Goal: Communication & Community: Answer question/provide support

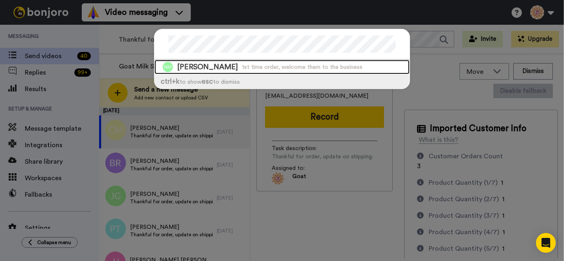
drag, startPoint x: 230, startPoint y: 63, endPoint x: 300, endPoint y: 51, distance: 71.5
click at [230, 63] on span "Nena Mancilla-Cruz" at bounding box center [207, 67] width 61 height 10
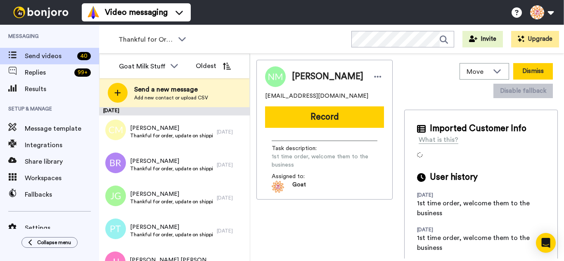
click at [534, 67] on button "Dismiss" at bounding box center [533, 71] width 40 height 17
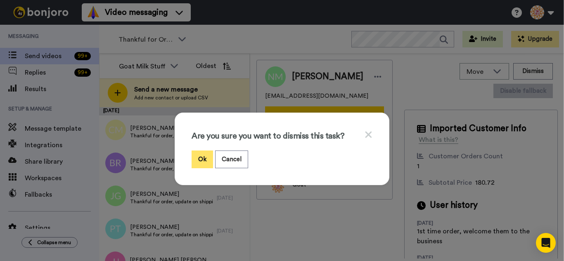
click at [194, 155] on button "Ok" at bounding box center [201, 160] width 21 height 18
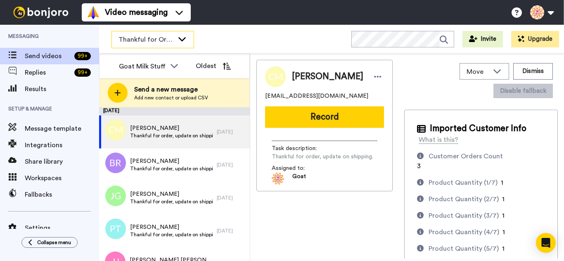
click at [152, 38] on span "Thankful for Orders" at bounding box center [145, 40] width 55 height 10
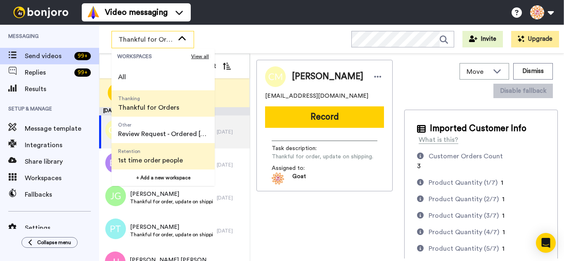
click at [159, 147] on span "Retention 1st time order people" at bounding box center [150, 156] width 78 height 26
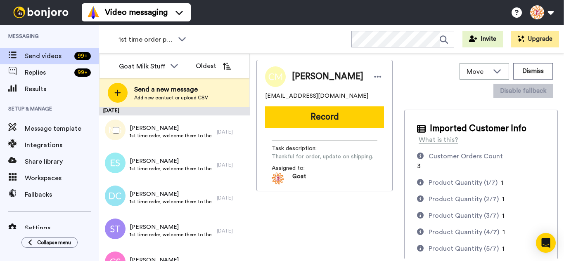
click at [112, 125] on div at bounding box center [114, 130] width 30 height 29
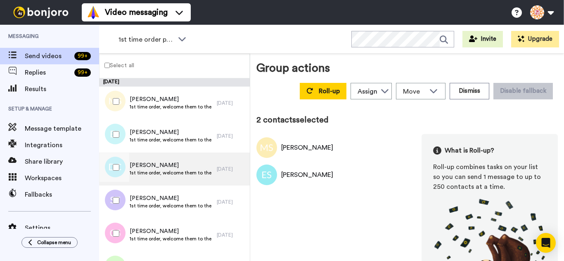
click at [120, 163] on div at bounding box center [114, 167] width 30 height 29
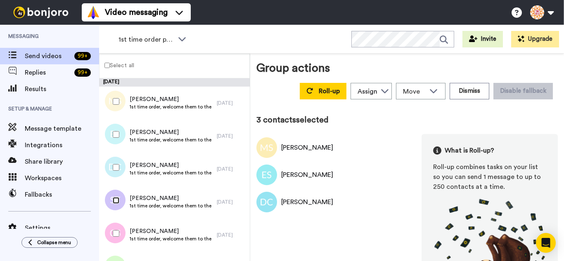
click at [119, 209] on div at bounding box center [114, 200] width 30 height 29
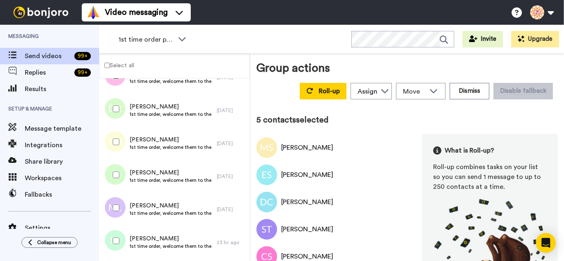
scroll to position [165, 0]
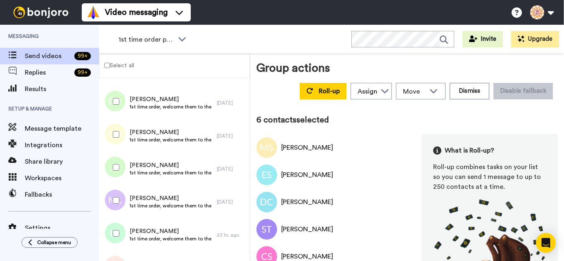
click at [121, 135] on div at bounding box center [114, 134] width 30 height 29
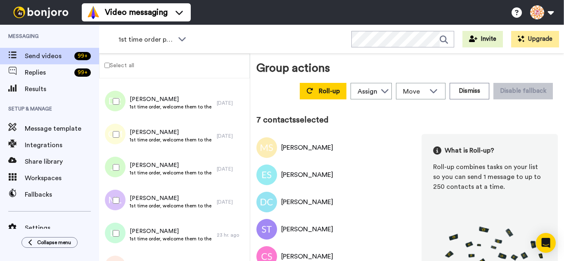
click at [121, 170] on div at bounding box center [114, 167] width 30 height 29
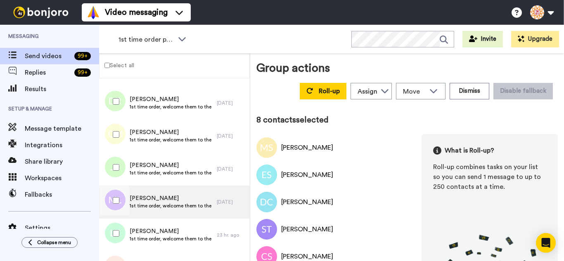
drag, startPoint x: 121, startPoint y: 217, endPoint x: 120, endPoint y: 234, distance: 17.8
click at [121, 217] on div at bounding box center [113, 202] width 25 height 33
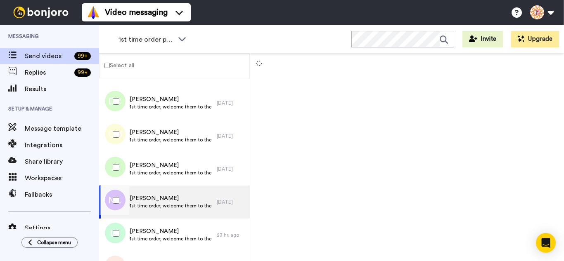
click at [114, 203] on div at bounding box center [114, 200] width 30 height 29
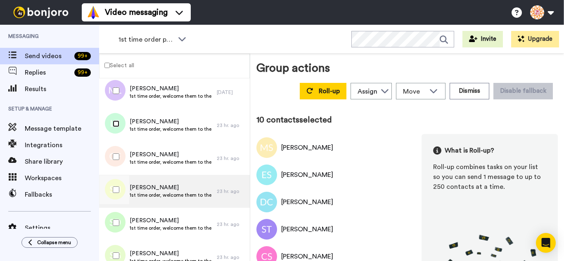
scroll to position [289, 0]
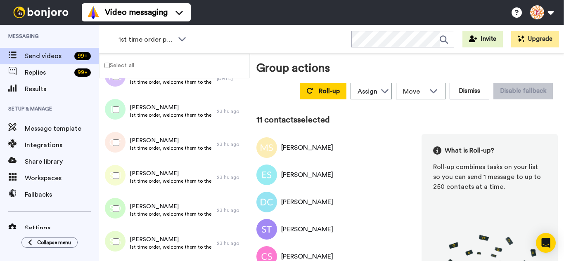
drag, startPoint x: 120, startPoint y: 173, endPoint x: 125, endPoint y: 201, distance: 27.7
click at [121, 181] on div at bounding box center [114, 175] width 30 height 29
click at [125, 202] on div at bounding box center [114, 208] width 30 height 29
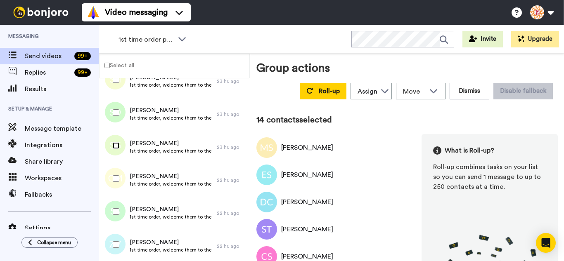
scroll to position [413, 0]
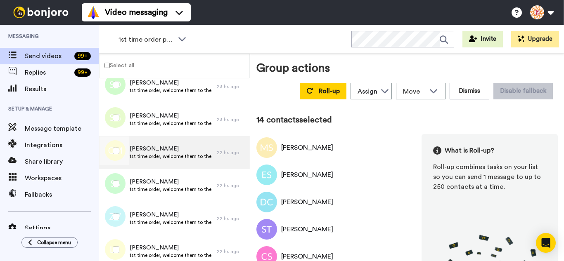
click at [119, 152] on div at bounding box center [114, 151] width 30 height 29
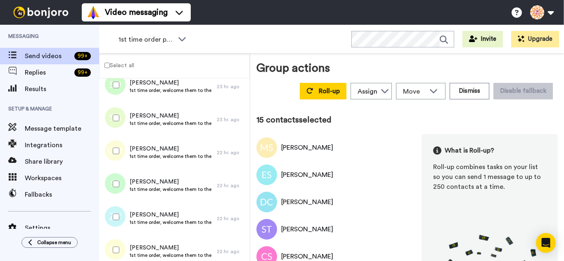
click at [123, 185] on div at bounding box center [114, 184] width 30 height 29
click at [121, 215] on div at bounding box center [114, 217] width 30 height 29
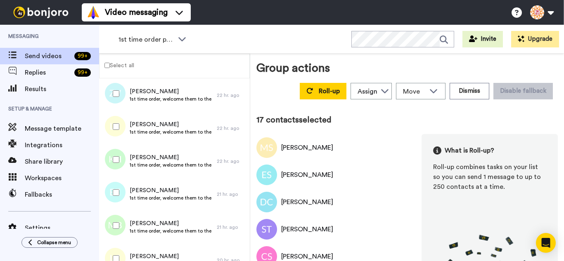
scroll to position [536, 0]
click at [119, 131] on div at bounding box center [114, 126] width 30 height 29
drag, startPoint x: 124, startPoint y: 187, endPoint x: 123, endPoint y: 197, distance: 9.9
click at [123, 191] on div at bounding box center [114, 192] width 30 height 29
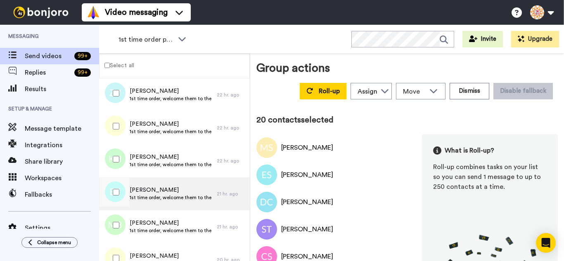
drag, startPoint x: 123, startPoint y: 215, endPoint x: 132, endPoint y: 210, distance: 10.2
click at [123, 217] on div at bounding box center [114, 225] width 30 height 29
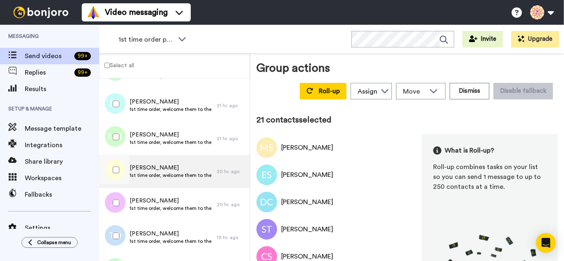
scroll to position [651, 0]
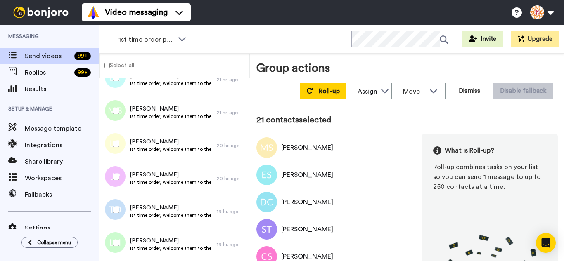
click at [120, 144] on div at bounding box center [114, 144] width 30 height 29
drag, startPoint x: 120, startPoint y: 180, endPoint x: 121, endPoint y: 203, distance: 22.7
click at [120, 182] on div at bounding box center [114, 177] width 30 height 29
click at [122, 215] on div at bounding box center [114, 210] width 30 height 29
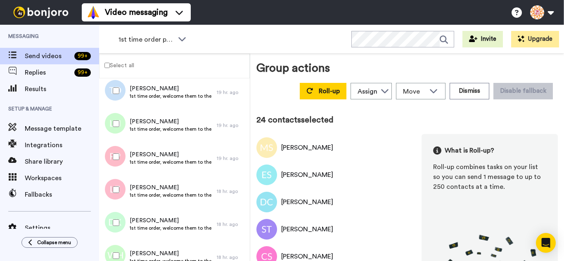
scroll to position [775, 0]
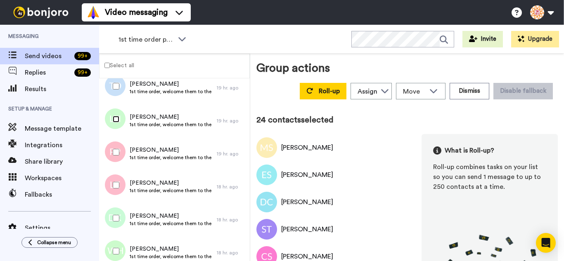
click at [116, 123] on div at bounding box center [114, 119] width 30 height 29
drag, startPoint x: 118, startPoint y: 202, endPoint x: 117, endPoint y: 238, distance: 35.9
click at [118, 207] on div "August 25 Marilyn SHENN 1st time order, welcome them to the business 1 day ago …" at bounding box center [174, 137] width 151 height 1667
click at [117, 239] on div at bounding box center [114, 251] width 30 height 29
click at [112, 219] on div at bounding box center [114, 218] width 30 height 29
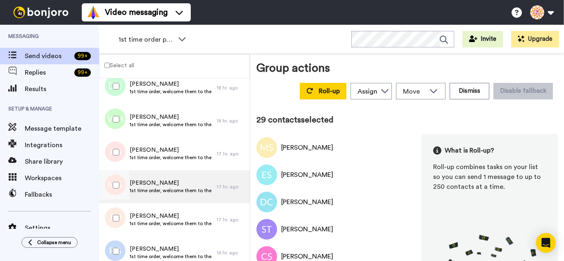
scroll to position [940, 0]
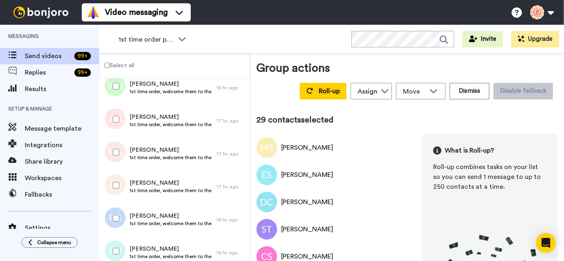
drag, startPoint x: 120, startPoint y: 121, endPoint x: 117, endPoint y: 148, distance: 27.0
click at [120, 122] on div at bounding box center [114, 119] width 30 height 29
click at [117, 196] on div at bounding box center [114, 185] width 30 height 29
click at [118, 217] on div at bounding box center [114, 218] width 30 height 29
click at [121, 239] on div at bounding box center [114, 251] width 30 height 29
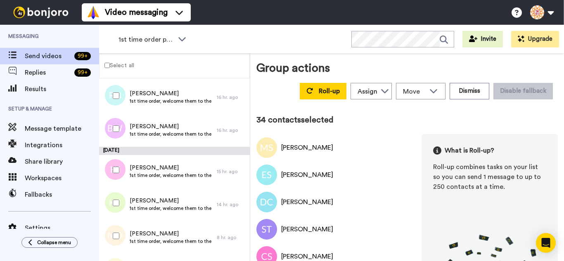
scroll to position [1105, 0]
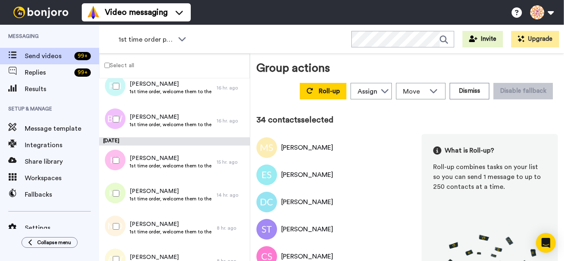
click at [119, 120] on div at bounding box center [114, 119] width 30 height 29
drag, startPoint x: 118, startPoint y: 203, endPoint x: 119, endPoint y: 220, distance: 16.9
click at [118, 204] on div at bounding box center [114, 193] width 30 height 29
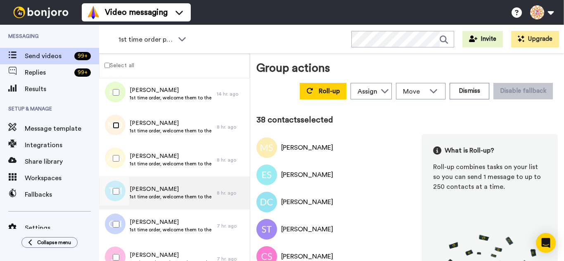
scroll to position [1229, 0]
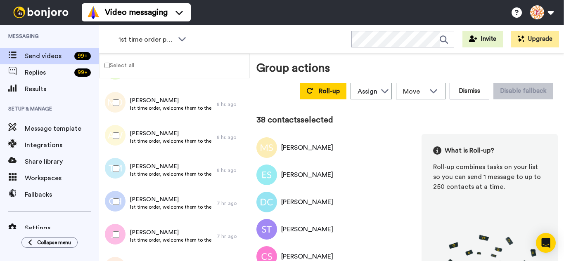
click at [120, 144] on div at bounding box center [114, 135] width 30 height 29
drag, startPoint x: 124, startPoint y: 175, endPoint x: 121, endPoint y: 196, distance: 20.8
click at [124, 175] on div at bounding box center [114, 168] width 30 height 29
click at [117, 202] on div at bounding box center [114, 201] width 30 height 29
drag, startPoint x: 117, startPoint y: 226, endPoint x: 121, endPoint y: 239, distance: 12.8
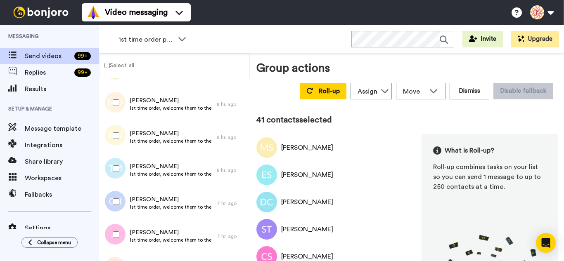
click at [117, 229] on div at bounding box center [114, 234] width 30 height 29
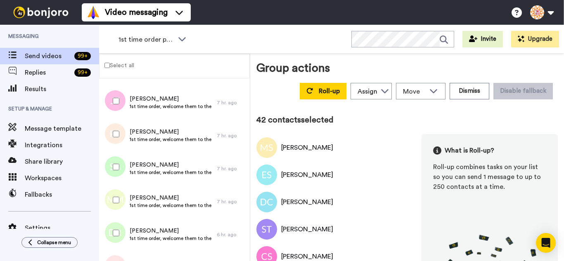
scroll to position [1394, 0]
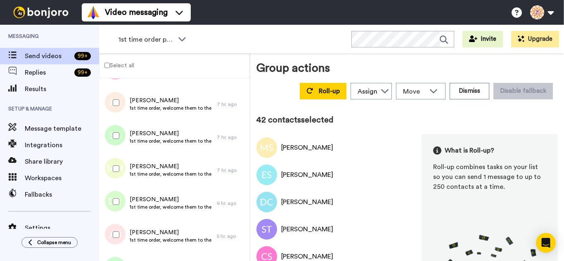
click at [118, 109] on div at bounding box center [114, 102] width 30 height 29
drag, startPoint x: 110, startPoint y: 170, endPoint x: 118, endPoint y: 213, distance: 43.2
click at [110, 171] on div at bounding box center [114, 168] width 30 height 29
drag, startPoint x: 118, startPoint y: 215, endPoint x: 119, endPoint y: 229, distance: 14.5
click at [118, 215] on div at bounding box center [114, 201] width 30 height 29
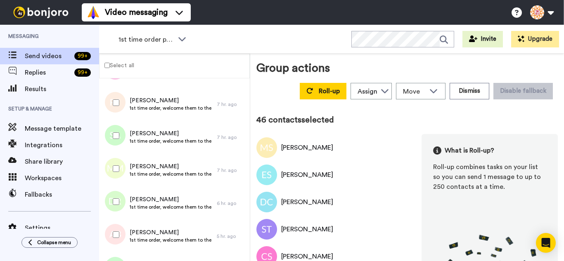
drag, startPoint x: 121, startPoint y: 236, endPoint x: 130, endPoint y: 227, distance: 12.9
click at [121, 236] on div at bounding box center [114, 234] width 30 height 29
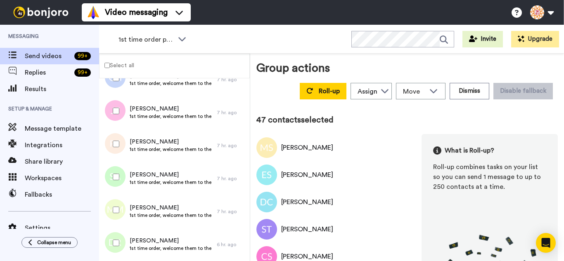
scroll to position [1476, 0]
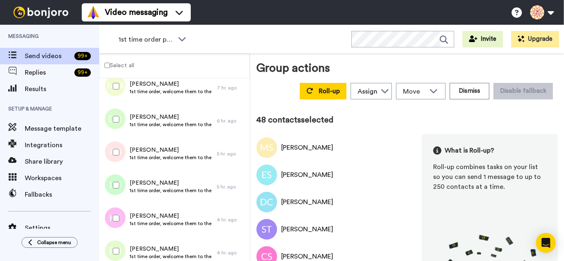
drag, startPoint x: 113, startPoint y: 210, endPoint x: 115, endPoint y: 232, distance: 22.0
click at [113, 210] on div at bounding box center [114, 218] width 30 height 29
click at [116, 243] on div at bounding box center [114, 251] width 30 height 29
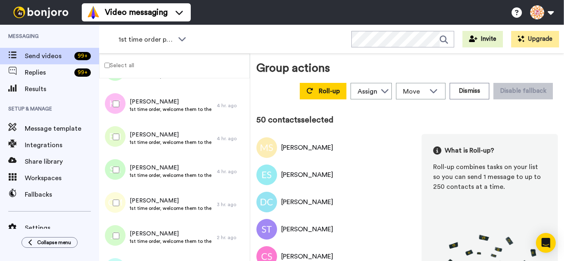
scroll to position [1600, 0]
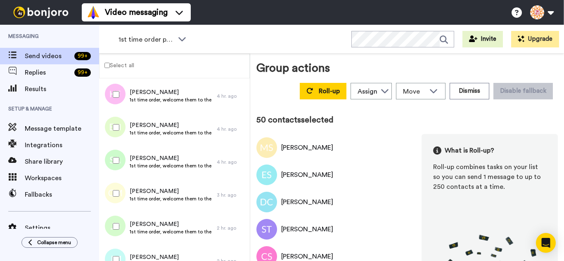
click at [119, 170] on div at bounding box center [114, 160] width 30 height 29
drag, startPoint x: 121, startPoint y: 191, endPoint x: 119, endPoint y: 215, distance: 24.1
click at [121, 191] on div at bounding box center [114, 193] width 30 height 29
drag, startPoint x: 119, startPoint y: 216, endPoint x: 120, endPoint y: 237, distance: 21.1
click at [120, 217] on div at bounding box center [114, 226] width 30 height 29
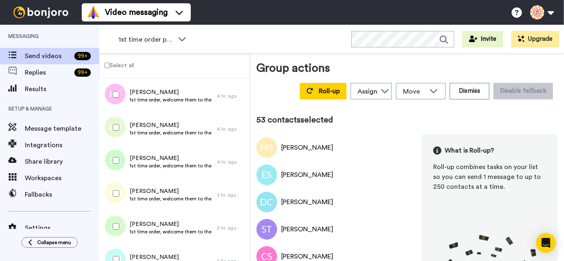
click at [117, 253] on div at bounding box center [114, 259] width 30 height 29
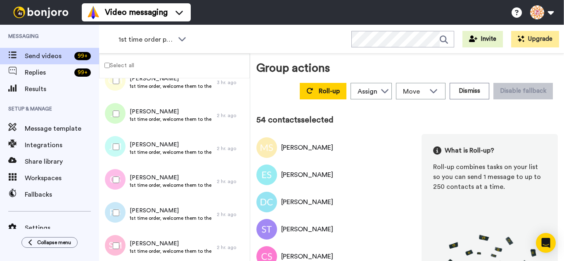
scroll to position [1765, 0]
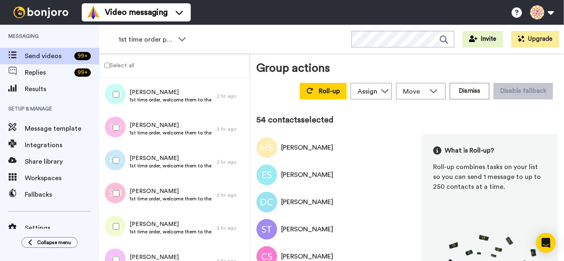
click at [114, 132] on div at bounding box center [114, 127] width 30 height 29
click at [118, 167] on div at bounding box center [114, 160] width 30 height 29
drag, startPoint x: 121, startPoint y: 193, endPoint x: 119, endPoint y: 220, distance: 27.3
click at [121, 198] on div at bounding box center [114, 193] width 30 height 29
click at [118, 233] on div at bounding box center [114, 226] width 30 height 29
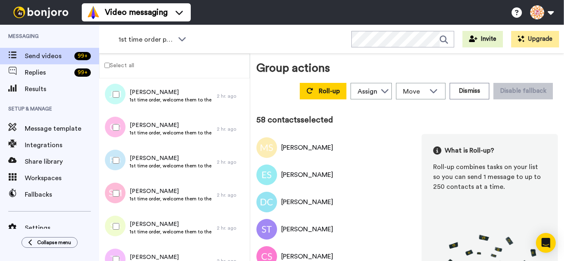
drag, startPoint x: 116, startPoint y: 199, endPoint x: 117, endPoint y: 218, distance: 19.1
click at [116, 202] on div at bounding box center [114, 193] width 30 height 29
click at [117, 231] on div at bounding box center [114, 226] width 30 height 29
click at [317, 96] on button "Roll-up" at bounding box center [323, 91] width 47 height 17
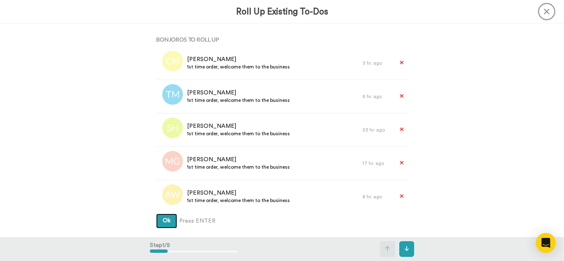
click at [156, 214] on button "Ok" at bounding box center [166, 221] width 21 height 15
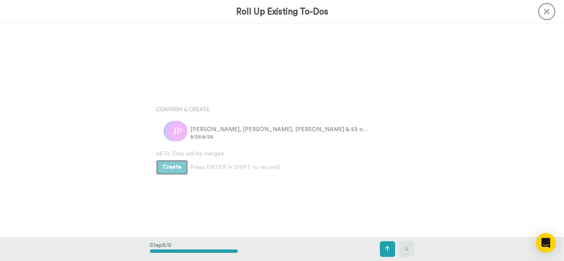
scroll to position [854, 0]
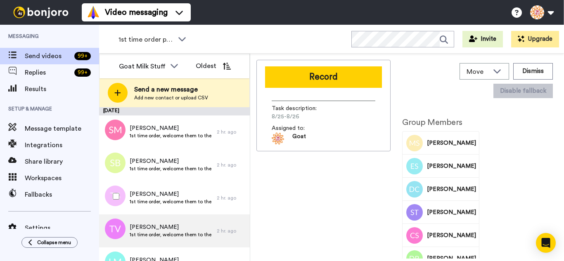
scroll to position [184, 0]
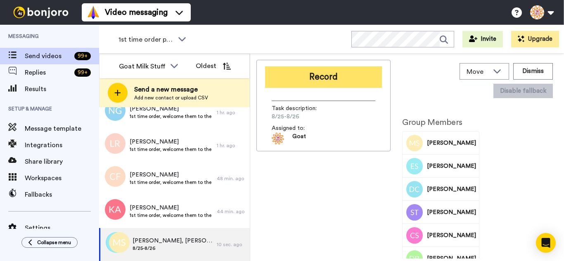
click at [324, 81] on button "Record" at bounding box center [323, 76] width 117 height 21
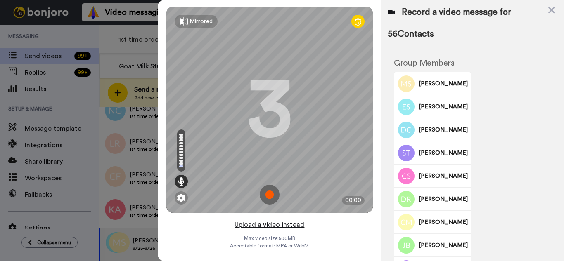
click at [289, 220] on button "Upload a video instead" at bounding box center [269, 225] width 75 height 11
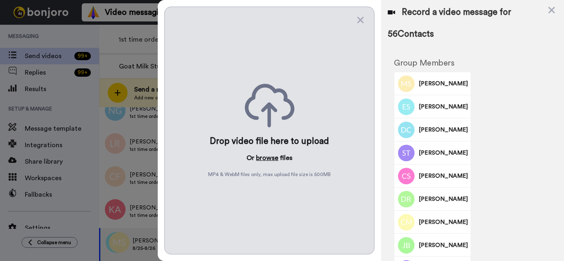
click at [269, 160] on button "browse" at bounding box center [267, 158] width 22 height 10
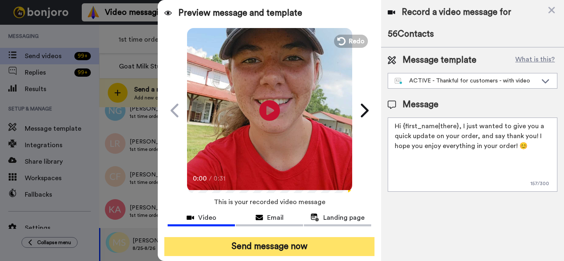
click at [339, 243] on button "Send message now" at bounding box center [269, 246] width 210 height 19
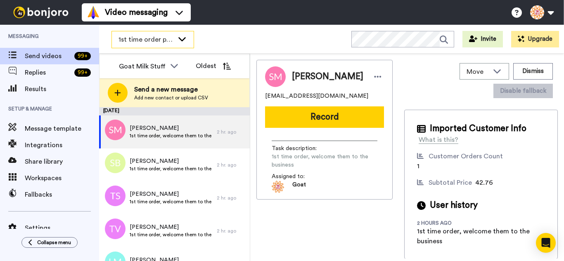
click at [147, 31] on div "1st time order people" at bounding box center [153, 39] width 82 height 17
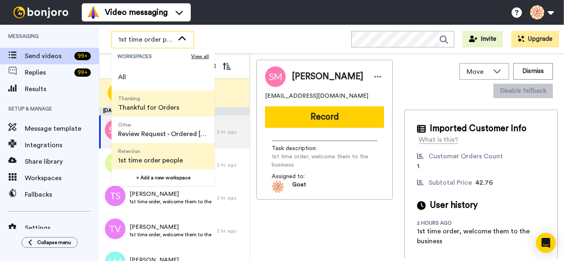
click at [135, 110] on span "Thankful for Orders" at bounding box center [148, 108] width 61 height 10
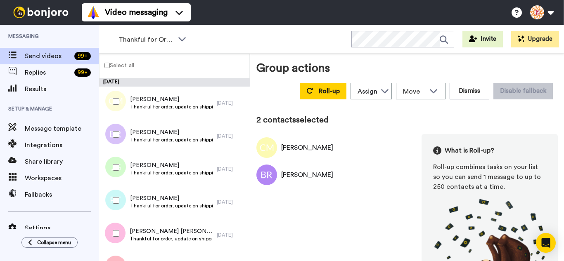
click at [116, 161] on div at bounding box center [114, 167] width 30 height 29
drag, startPoint x: 118, startPoint y: 192, endPoint x: 120, endPoint y: 227, distance: 34.3
click at [118, 196] on div at bounding box center [114, 200] width 30 height 29
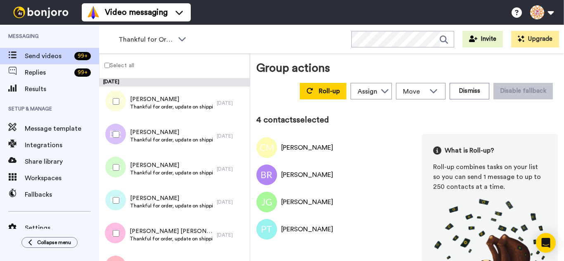
click at [120, 227] on div at bounding box center [114, 233] width 30 height 29
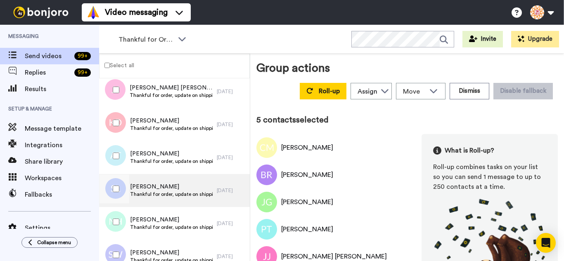
scroll to position [165, 0]
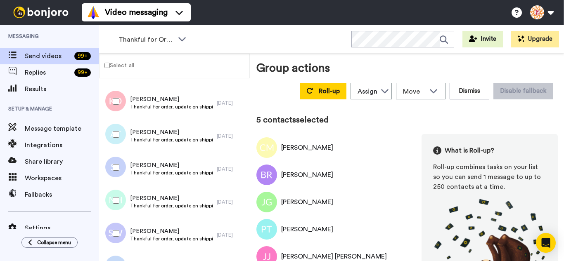
click at [112, 111] on div at bounding box center [114, 101] width 30 height 29
click at [118, 145] on div at bounding box center [114, 134] width 30 height 29
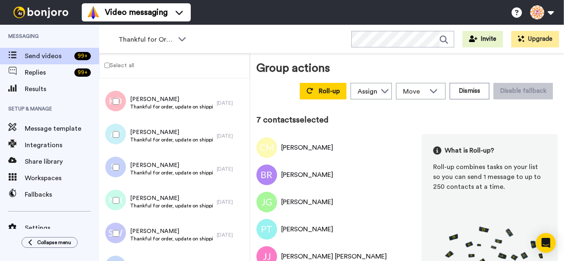
click at [116, 190] on div at bounding box center [114, 200] width 30 height 29
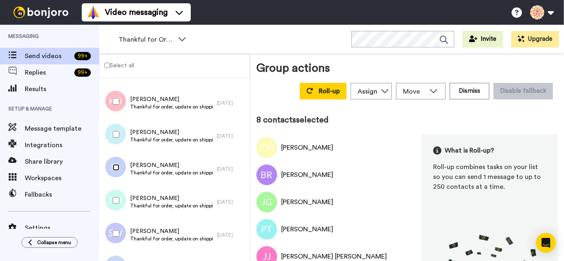
click at [116, 173] on div at bounding box center [114, 167] width 30 height 29
click at [116, 221] on div at bounding box center [114, 233] width 30 height 29
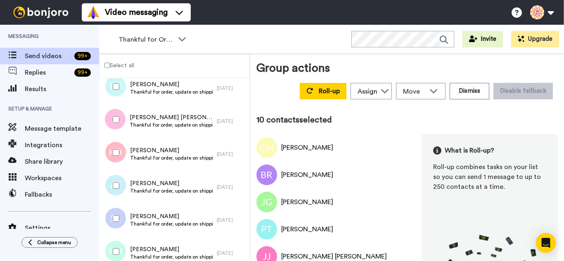
scroll to position [289, 0]
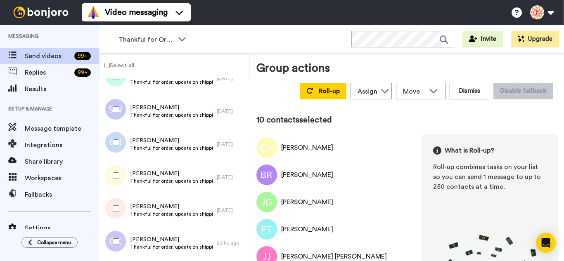
drag, startPoint x: 109, startPoint y: 142, endPoint x: 111, endPoint y: 167, distance: 25.2
click at [110, 142] on div at bounding box center [114, 142] width 30 height 29
click at [111, 168] on div at bounding box center [114, 175] width 30 height 29
click at [117, 216] on div at bounding box center [114, 208] width 30 height 29
click at [116, 238] on div at bounding box center [114, 241] width 30 height 29
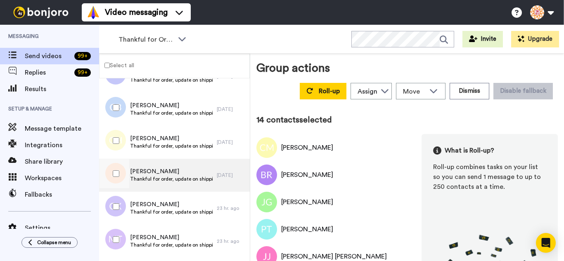
scroll to position [454, 0]
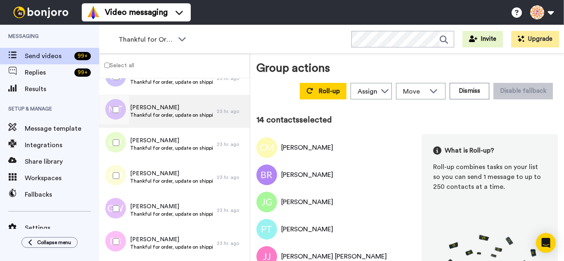
click at [121, 114] on div at bounding box center [114, 109] width 30 height 29
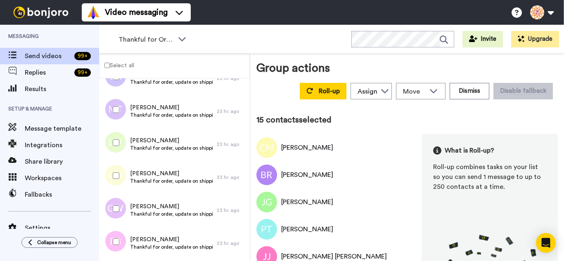
drag, startPoint x: 120, startPoint y: 144, endPoint x: 119, endPoint y: 157, distance: 13.3
click at [120, 144] on div at bounding box center [114, 142] width 30 height 29
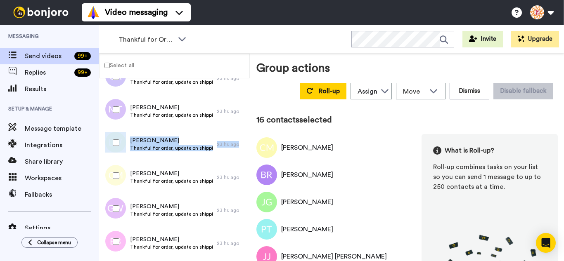
drag, startPoint x: 119, startPoint y: 157, endPoint x: 119, endPoint y: 189, distance: 32.2
click at [118, 158] on div "Lori Wheeler Thankful for order, update on shipping. 23 hr. ago" at bounding box center [174, 144] width 151 height 33
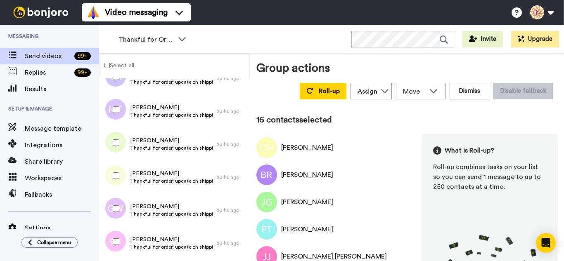
drag, startPoint x: 121, startPoint y: 172, endPoint x: 116, endPoint y: 205, distance: 33.0
click at [121, 173] on div at bounding box center [114, 175] width 30 height 29
drag, startPoint x: 120, startPoint y: 234, endPoint x: 128, endPoint y: 217, distance: 18.6
click at [120, 234] on div at bounding box center [114, 241] width 30 height 29
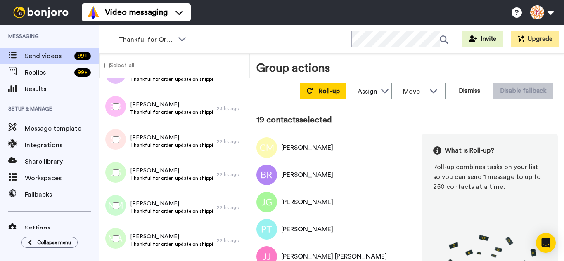
scroll to position [619, 0]
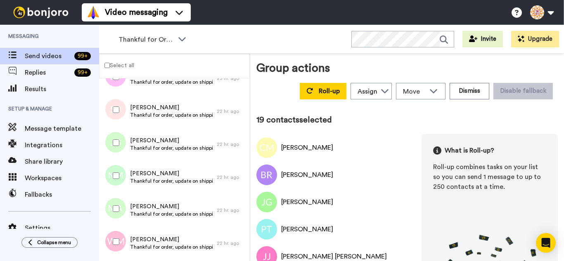
click at [121, 120] on div at bounding box center [114, 109] width 30 height 29
click at [116, 165] on div at bounding box center [114, 175] width 30 height 29
click at [118, 208] on div at bounding box center [114, 208] width 30 height 29
click at [121, 241] on div at bounding box center [114, 241] width 30 height 29
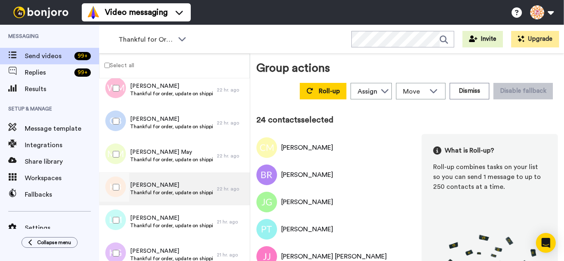
scroll to position [784, 0]
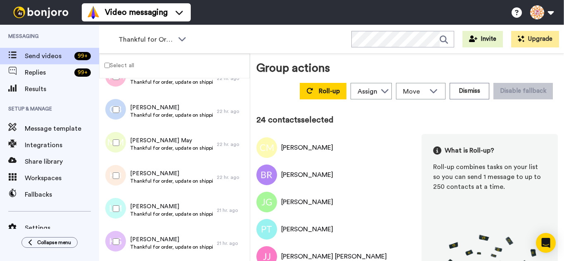
drag, startPoint x: 116, startPoint y: 123, endPoint x: 115, endPoint y: 132, distance: 8.7
click at [115, 125] on div "Carol Bonds Thankful for order, update on shipping. 22 hr. ago" at bounding box center [174, 111] width 151 height 33
drag, startPoint x: 115, startPoint y: 151, endPoint x: 116, endPoint y: 159, distance: 8.3
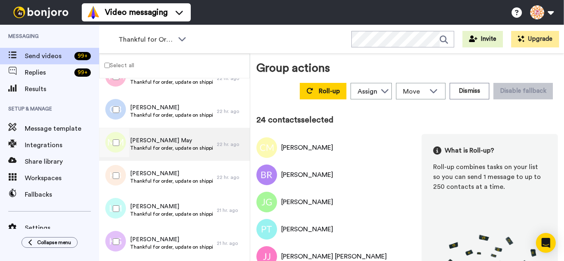
click at [115, 151] on div at bounding box center [114, 142] width 30 height 29
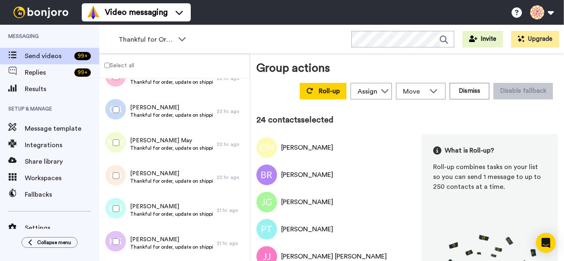
drag, startPoint x: 116, startPoint y: 164, endPoint x: 120, endPoint y: 188, distance: 23.8
click at [116, 169] on div at bounding box center [114, 175] width 30 height 29
drag, startPoint x: 113, startPoint y: 118, endPoint x: 118, endPoint y: 179, distance: 61.2
click at [113, 119] on div at bounding box center [114, 109] width 30 height 29
drag, startPoint x: 114, startPoint y: 203, endPoint x: 121, endPoint y: 231, distance: 28.7
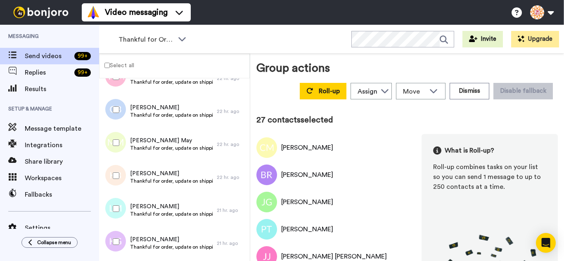
click at [114, 203] on div at bounding box center [114, 208] width 30 height 29
click at [122, 234] on div at bounding box center [114, 241] width 30 height 29
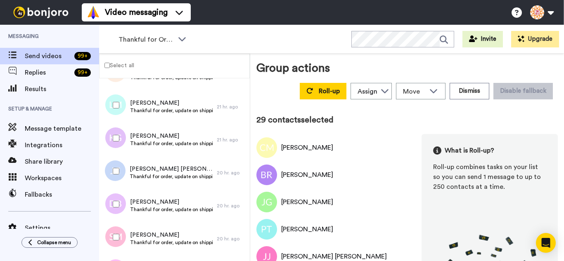
scroll to position [908, 0]
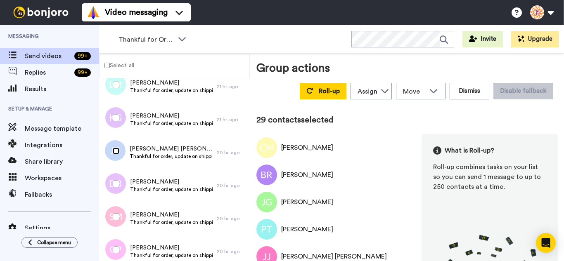
click at [116, 161] on div at bounding box center [114, 151] width 30 height 29
click at [117, 213] on div at bounding box center [114, 217] width 30 height 29
click at [120, 244] on div at bounding box center [114, 250] width 30 height 29
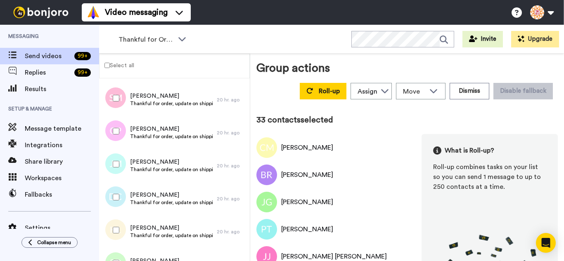
scroll to position [1032, 0]
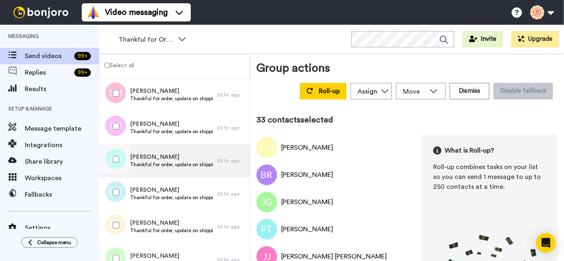
drag, startPoint x: 120, startPoint y: 155, endPoint x: 119, endPoint y: 174, distance: 19.0
click at [120, 156] on div at bounding box center [114, 159] width 30 height 29
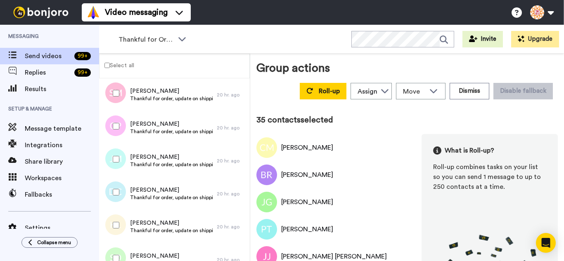
drag, startPoint x: 122, startPoint y: 227, endPoint x: 124, endPoint y: 248, distance: 20.3
click at [123, 234] on div at bounding box center [114, 225] width 30 height 29
drag, startPoint x: 124, startPoint y: 248, endPoint x: 124, endPoint y: 253, distance: 5.8
click at [124, 248] on div at bounding box center [114, 258] width 30 height 29
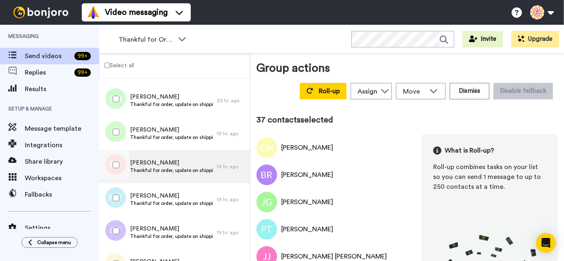
scroll to position [1197, 0]
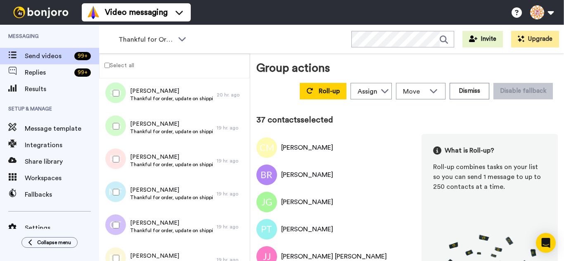
click at [123, 136] on div at bounding box center [114, 126] width 30 height 29
click at [118, 163] on div at bounding box center [114, 159] width 30 height 29
drag, startPoint x: 110, startPoint y: 203, endPoint x: 111, endPoint y: 226, distance: 22.7
click at [109, 208] on div "Marla Farver Thankful for order, update on shipping. 19 hr. ago" at bounding box center [174, 193] width 151 height 33
click at [112, 191] on div at bounding box center [114, 192] width 30 height 29
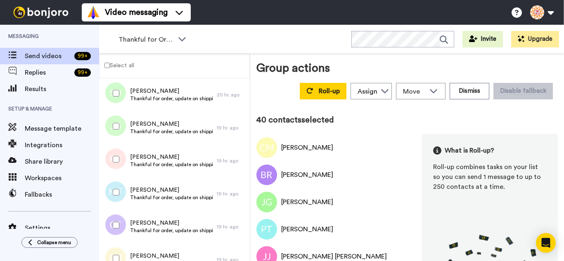
click at [115, 220] on div at bounding box center [114, 225] width 30 height 29
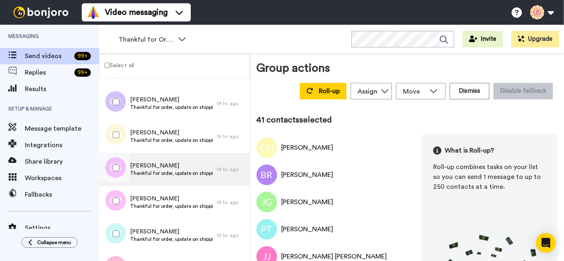
scroll to position [1321, 0]
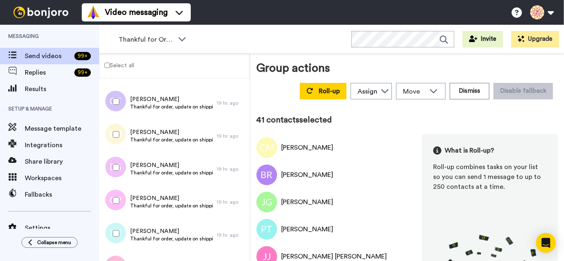
drag, startPoint x: 121, startPoint y: 134, endPoint x: 116, endPoint y: 161, distance: 27.8
click at [121, 136] on div at bounding box center [114, 134] width 30 height 29
click at [115, 214] on div at bounding box center [114, 200] width 30 height 29
click at [117, 241] on div at bounding box center [114, 233] width 30 height 29
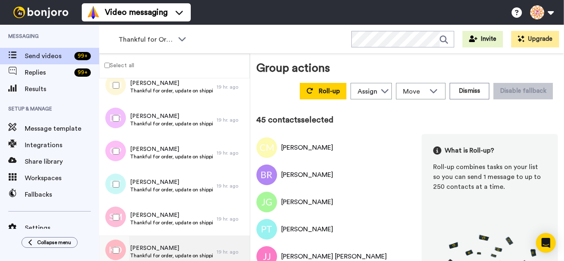
scroll to position [1444, 0]
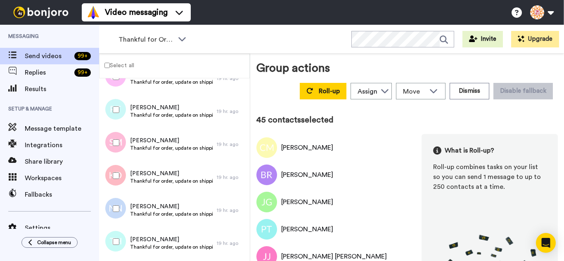
drag, startPoint x: 104, startPoint y: 134, endPoint x: 111, endPoint y: 197, distance: 63.6
click at [104, 135] on div at bounding box center [114, 142] width 30 height 29
click at [111, 198] on div at bounding box center [114, 208] width 30 height 29
drag, startPoint x: 109, startPoint y: 170, endPoint x: 112, endPoint y: 214, distance: 43.9
click at [109, 172] on div at bounding box center [114, 175] width 30 height 29
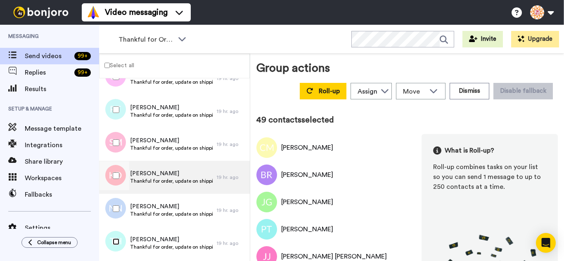
scroll to position [1568, 0]
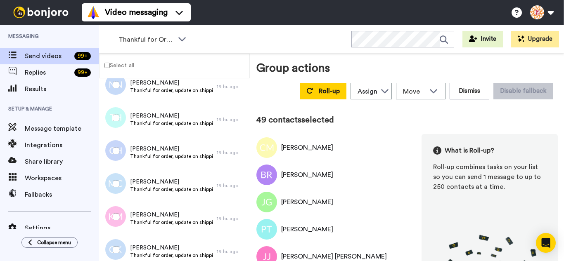
click at [125, 154] on div at bounding box center [114, 151] width 30 height 29
drag, startPoint x: 122, startPoint y: 182, endPoint x: 121, endPoint y: 210, distance: 28.1
click at [122, 183] on div at bounding box center [114, 184] width 30 height 29
drag, startPoint x: 121, startPoint y: 211, endPoint x: 123, endPoint y: 248, distance: 36.8
click at [121, 217] on div at bounding box center [114, 217] width 30 height 29
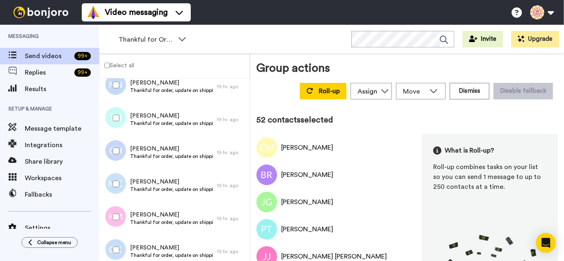
drag, startPoint x: 123, startPoint y: 248, endPoint x: 126, endPoint y: 240, distance: 8.7
click at [123, 248] on div at bounding box center [114, 250] width 30 height 29
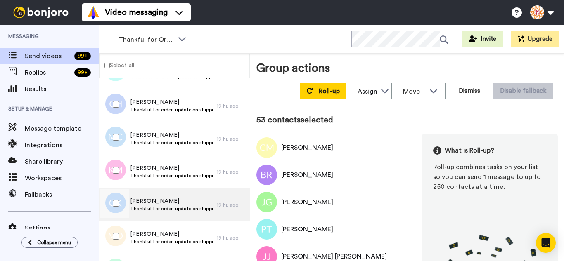
scroll to position [1692, 0]
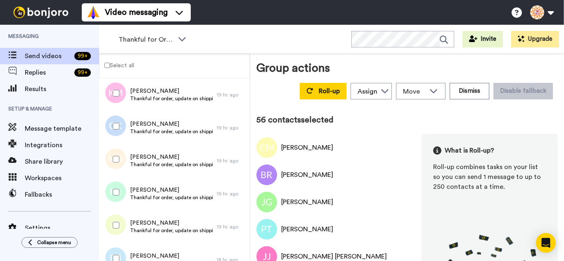
click at [120, 255] on div at bounding box center [114, 258] width 30 height 29
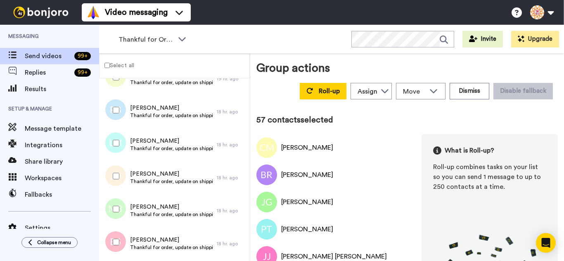
scroll to position [1857, 0]
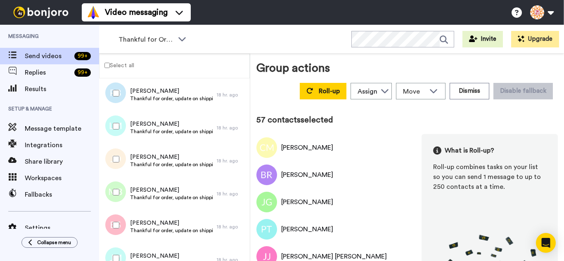
drag, startPoint x: 117, startPoint y: 131, endPoint x: 114, endPoint y: 147, distance: 15.5
click at [117, 132] on div at bounding box center [114, 126] width 30 height 29
click at [113, 166] on div at bounding box center [114, 159] width 30 height 29
click at [114, 183] on div at bounding box center [114, 192] width 30 height 29
drag, startPoint x: 114, startPoint y: 232, endPoint x: 118, endPoint y: 255, distance: 23.1
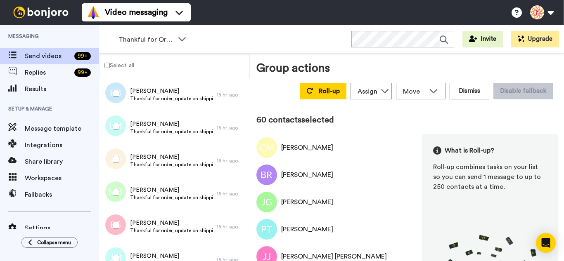
click at [115, 236] on div at bounding box center [114, 225] width 30 height 29
click at [118, 255] on div at bounding box center [114, 258] width 30 height 29
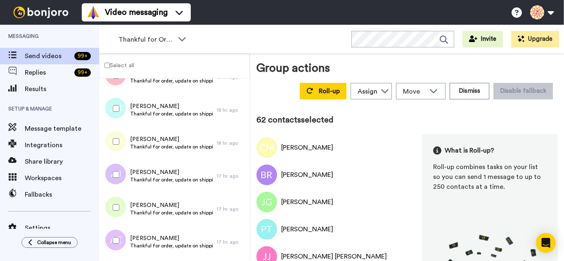
scroll to position [2022, 0]
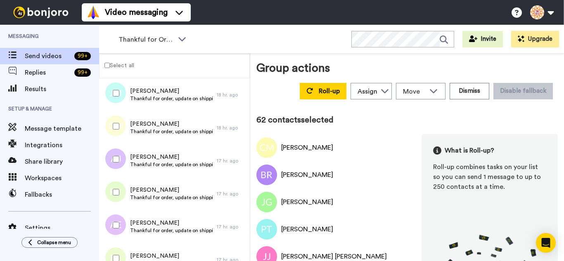
drag, startPoint x: 110, startPoint y: 125, endPoint x: 117, endPoint y: 163, distance: 38.2
click at [110, 127] on div at bounding box center [114, 126] width 30 height 29
click at [117, 163] on div at bounding box center [114, 159] width 30 height 29
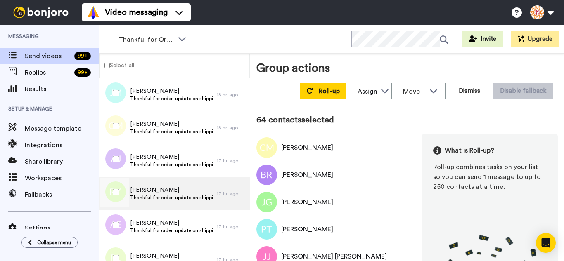
drag, startPoint x: 118, startPoint y: 196, endPoint x: 117, endPoint y: 207, distance: 11.6
click at [118, 200] on div at bounding box center [114, 192] width 30 height 29
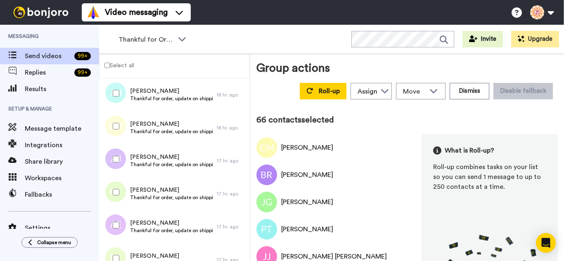
click at [125, 245] on div at bounding box center [114, 258] width 30 height 29
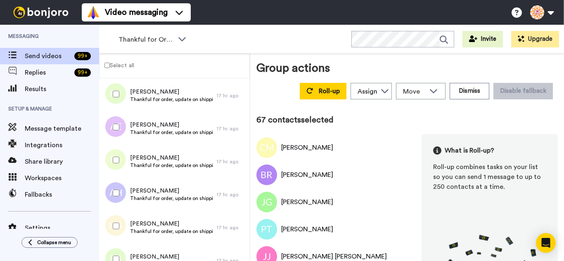
scroll to position [2146, 0]
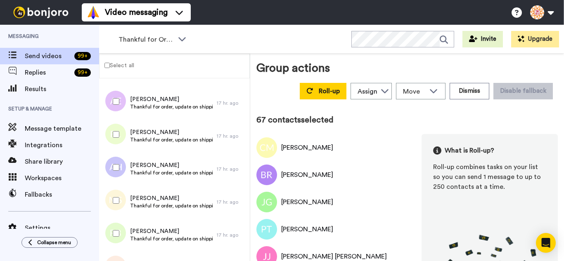
drag, startPoint x: 116, startPoint y: 151, endPoint x: 117, endPoint y: 180, distance: 28.5
click at [116, 152] on div at bounding box center [113, 136] width 25 height 33
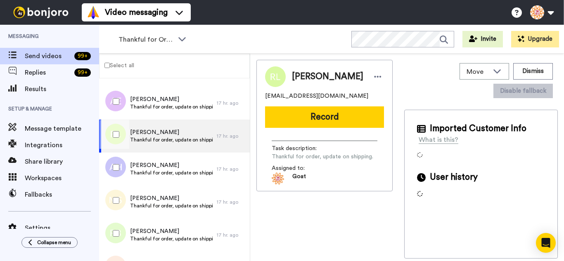
click at [117, 164] on div at bounding box center [114, 167] width 30 height 29
click at [118, 201] on div at bounding box center [114, 200] width 30 height 29
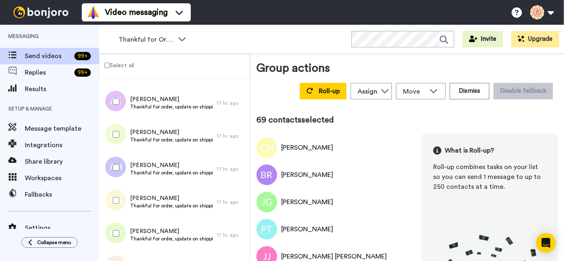
click at [117, 232] on div at bounding box center [114, 233] width 30 height 29
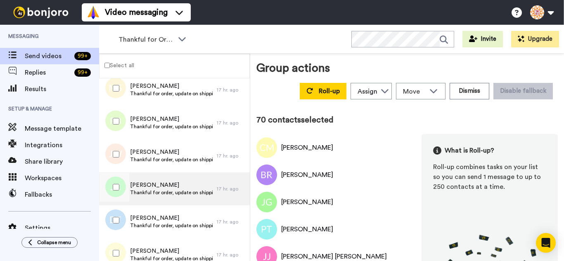
scroll to position [2270, 0]
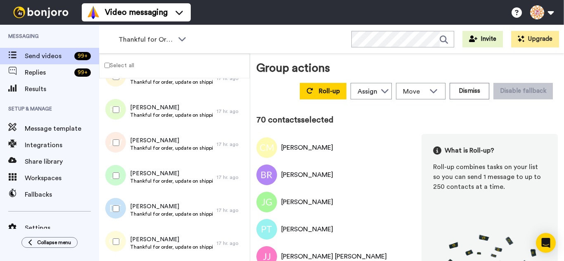
drag, startPoint x: 120, startPoint y: 143, endPoint x: 125, endPoint y: 182, distance: 39.1
click at [120, 149] on div at bounding box center [114, 142] width 30 height 29
click at [125, 182] on div at bounding box center [114, 175] width 30 height 29
click at [121, 211] on div at bounding box center [114, 208] width 30 height 29
click at [118, 236] on div at bounding box center [114, 241] width 30 height 29
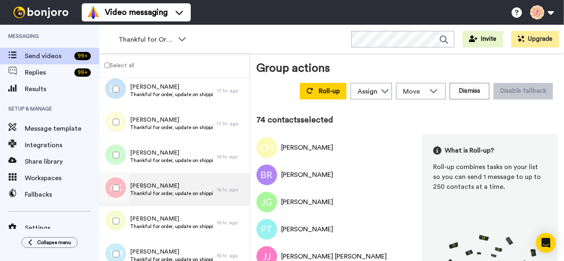
scroll to position [2394, 0]
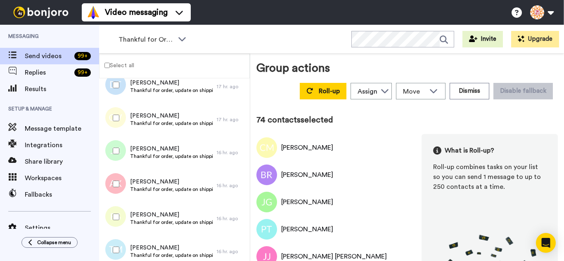
drag, startPoint x: 119, startPoint y: 163, endPoint x: 121, endPoint y: 195, distance: 31.4
click at [119, 164] on div at bounding box center [114, 151] width 30 height 29
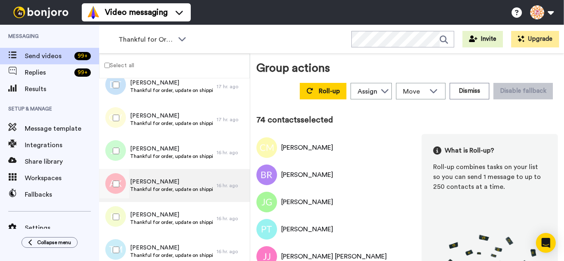
drag, startPoint x: 121, startPoint y: 195, endPoint x: 121, endPoint y: 199, distance: 4.5
click at [121, 195] on div at bounding box center [114, 184] width 30 height 29
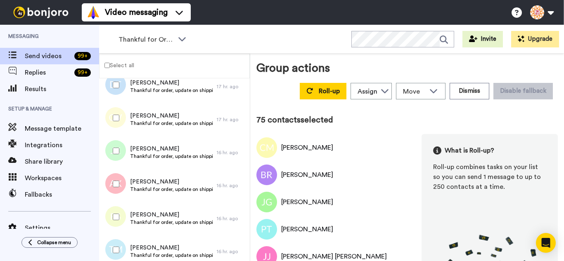
drag, startPoint x: 121, startPoint y: 204, endPoint x: 122, endPoint y: 239, distance: 34.7
click at [121, 213] on div at bounding box center [114, 217] width 30 height 29
click at [122, 241] on div at bounding box center [114, 250] width 30 height 29
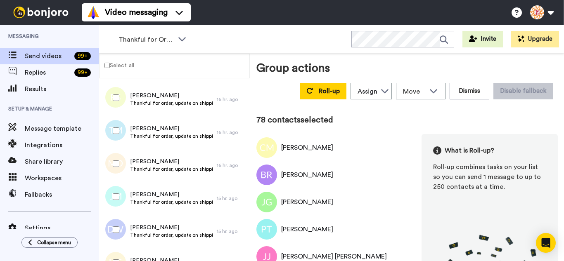
scroll to position [2517, 0]
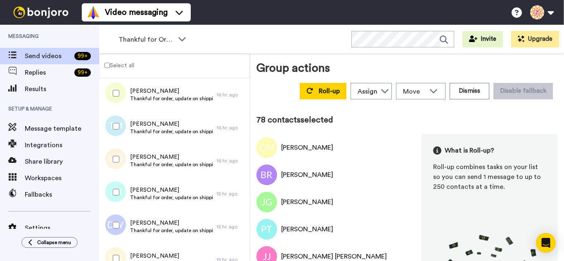
drag
click at [120, 161] on div at bounding box center [114, 159] width 30 height 29
click at [120, 196] on div at bounding box center [114, 192] width 30 height 29
click at [122, 224] on div at bounding box center [114, 225] width 30 height 29
click at [124, 249] on div at bounding box center [114, 258] width 30 height 29
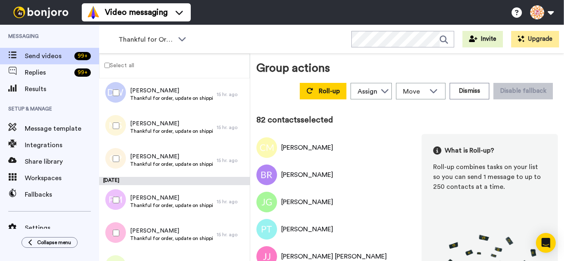
scroll to position [2682, 0]
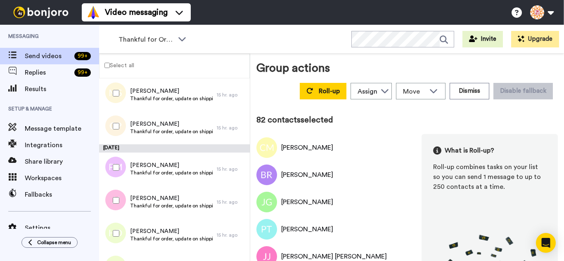
click at [120, 180] on div at bounding box center [114, 167] width 30 height 29
click at [122, 211] on div at bounding box center [114, 200] width 30 height 29
click at [121, 232] on div at bounding box center [114, 233] width 30 height 29
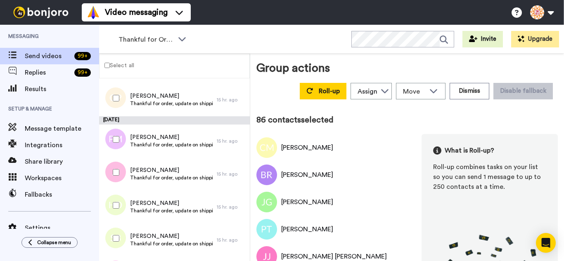
scroll to position [2806, 0]
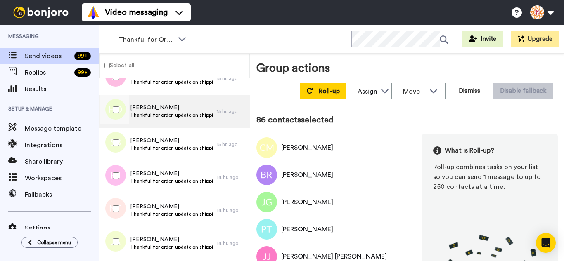
click at [123, 124] on div "Heather DeRocco Thankful for order, update on shipping. 15 hr. ago" at bounding box center [174, 111] width 151 height 33
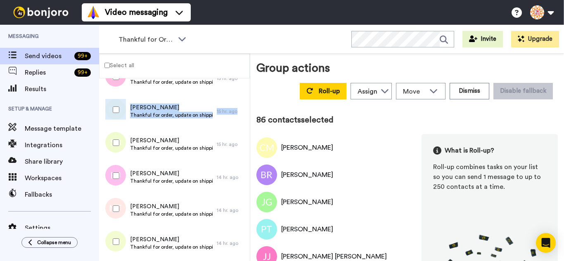
click at [114, 147] on div at bounding box center [114, 142] width 30 height 29
click at [114, 146] on div at bounding box center [114, 142] width 30 height 29
click at [116, 205] on div at bounding box center [114, 208] width 30 height 29
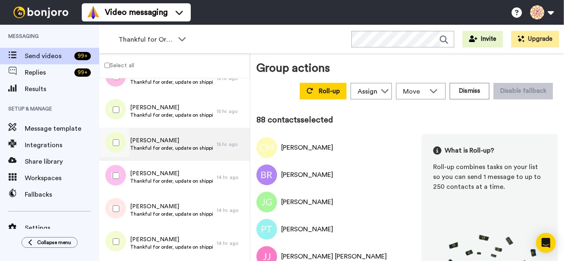
click at [114, 147] on div at bounding box center [114, 142] width 30 height 29
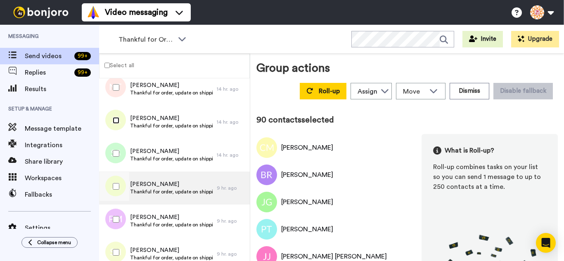
scroll to position [2930, 0]
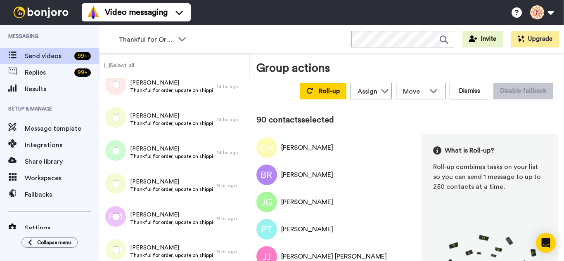
click at [125, 151] on div at bounding box center [114, 151] width 30 height 29
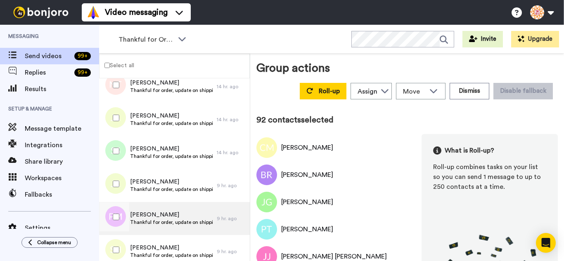
click at [120, 217] on div at bounding box center [114, 217] width 30 height 29
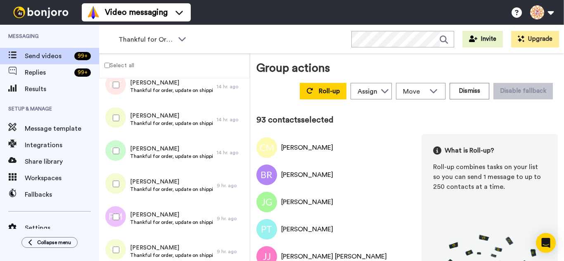
click at [122, 240] on div at bounding box center [114, 250] width 30 height 29
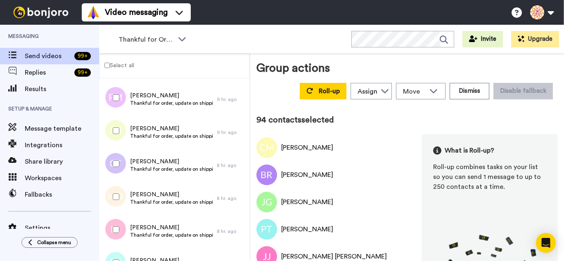
scroll to position [3054, 0]
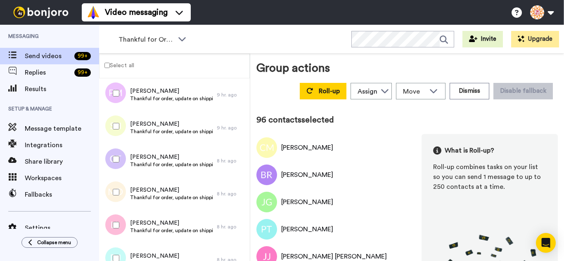
click at [117, 227] on div at bounding box center [114, 225] width 30 height 29
click at [117, 253] on div at bounding box center [114, 258] width 30 height 29
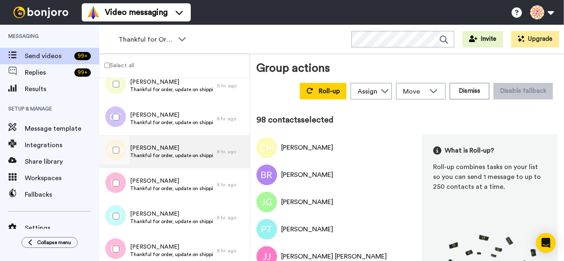
scroll to position [3178, 0]
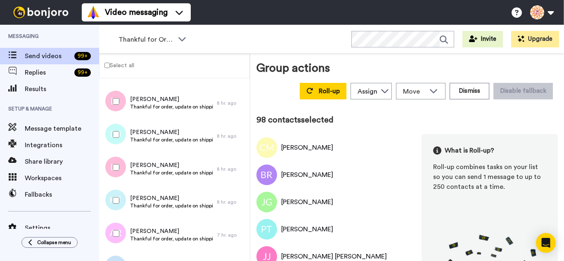
click at [121, 172] on div at bounding box center [114, 167] width 30 height 29
click at [118, 197] on div at bounding box center [114, 200] width 30 height 29
click at [119, 226] on div at bounding box center [114, 233] width 30 height 29
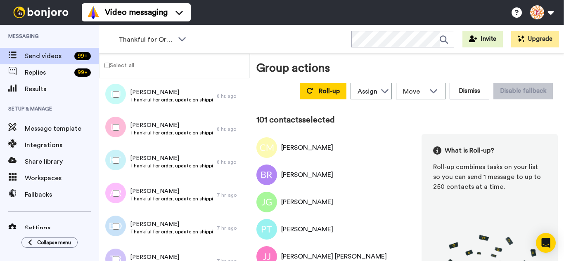
scroll to position [3301, 0]
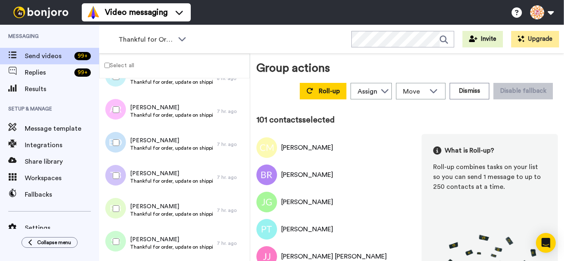
click at [122, 148] on div at bounding box center [114, 142] width 30 height 29
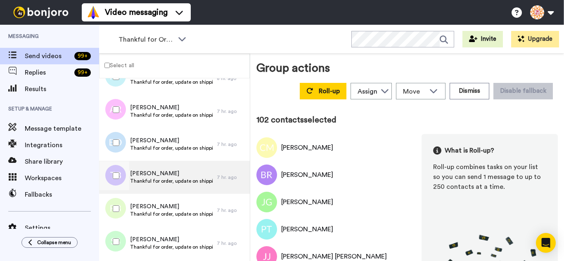
click at [124, 177] on div at bounding box center [114, 175] width 30 height 29
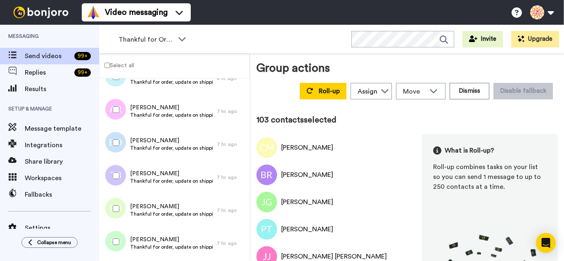
click at [126, 206] on div at bounding box center [114, 208] width 30 height 29
click at [124, 237] on div at bounding box center [114, 241] width 30 height 29
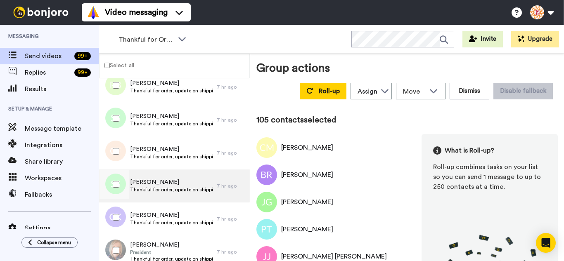
scroll to position [3425, 0]
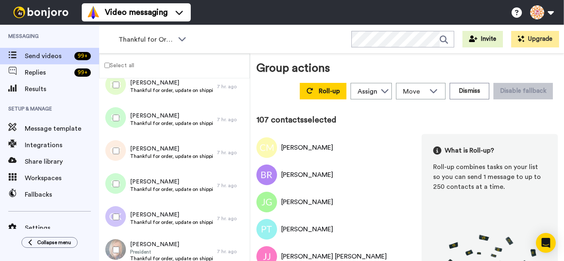
click at [110, 214] on div at bounding box center [114, 217] width 30 height 29
click at [116, 241] on div at bounding box center [114, 250] width 30 height 29
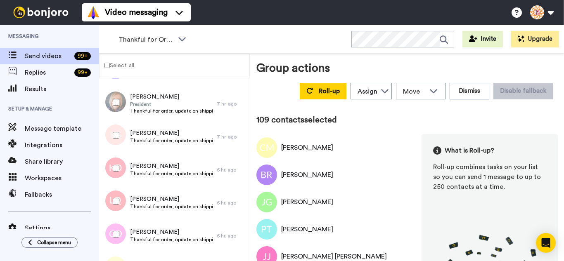
scroll to position [3590, 0]
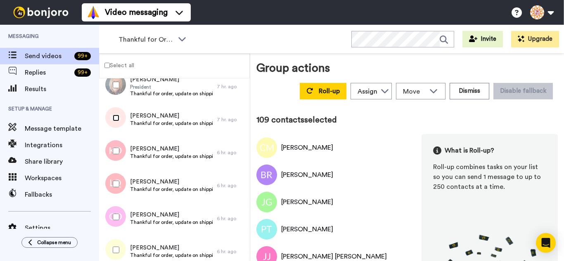
click at [116, 123] on div at bounding box center [114, 118] width 30 height 29
click at [116, 154] on div at bounding box center [114, 151] width 30 height 29
click at [118, 181] on div at bounding box center [114, 184] width 30 height 29
click at [119, 208] on div at bounding box center [114, 217] width 30 height 29
click at [122, 237] on div at bounding box center [114, 250] width 30 height 29
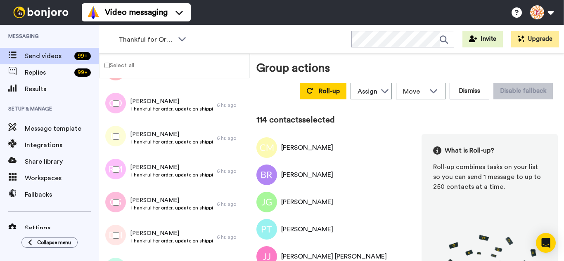
scroll to position [3714, 0]
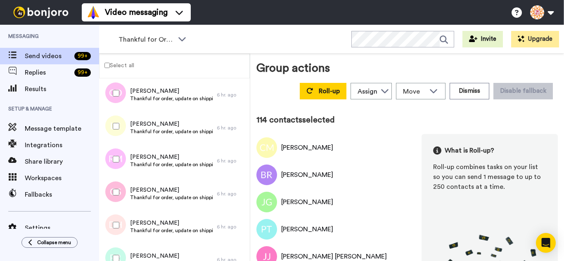
click at [120, 169] on div at bounding box center [114, 159] width 30 height 29
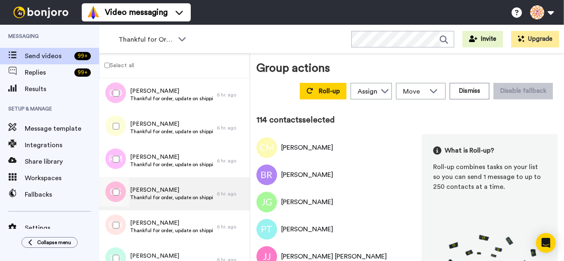
click at [120, 197] on div at bounding box center [114, 192] width 30 height 29
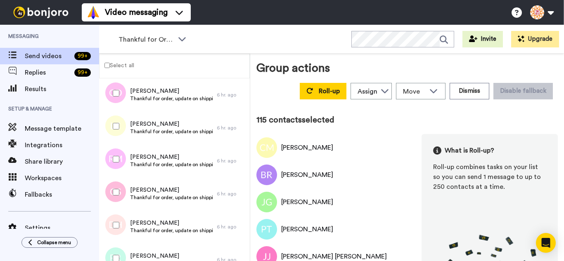
click at [121, 221] on div at bounding box center [114, 225] width 30 height 29
click at [121, 252] on div at bounding box center [114, 258] width 30 height 29
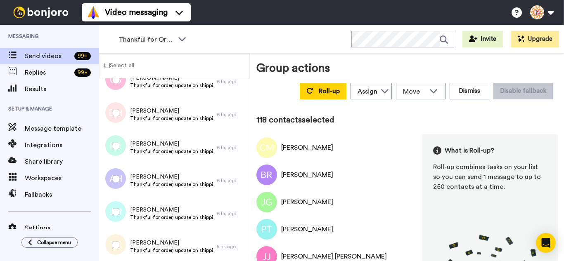
scroll to position [3838, 0]
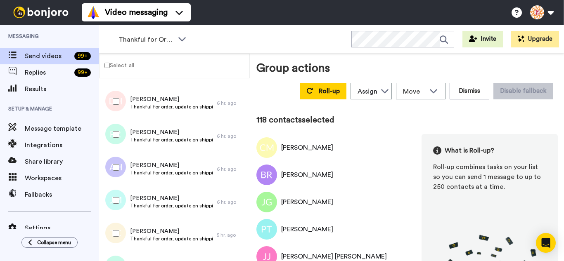
click at [121, 173] on div at bounding box center [114, 167] width 30 height 29
click at [118, 204] on div at bounding box center [114, 200] width 30 height 29
click at [120, 225] on div at bounding box center [114, 233] width 30 height 29
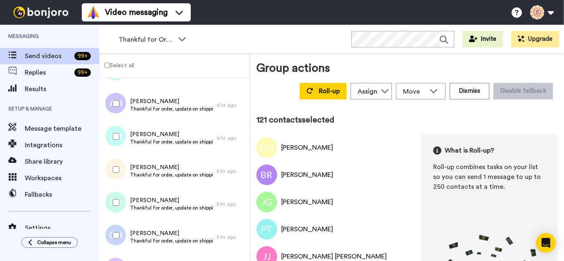
scroll to position [3960, 0]
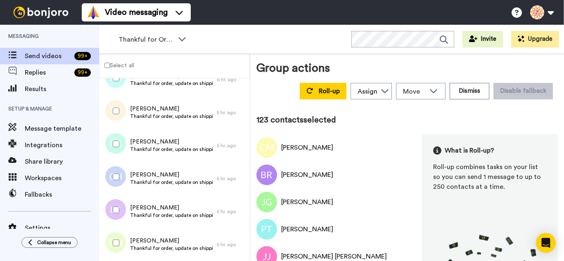
click at [121, 200] on div at bounding box center [114, 210] width 30 height 29
click at [119, 231] on div at bounding box center [114, 243] width 30 height 29
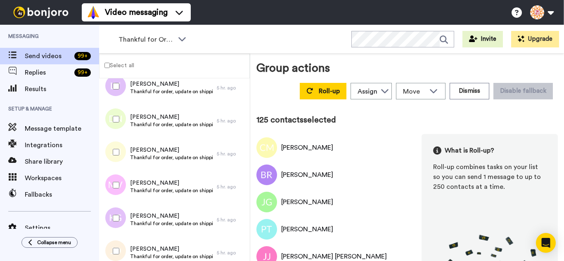
click at [117, 159] on div at bounding box center [114, 152] width 30 height 29
click at [118, 189] on div at bounding box center [114, 185] width 30 height 29
click at [119, 246] on div at bounding box center [114, 251] width 30 height 29
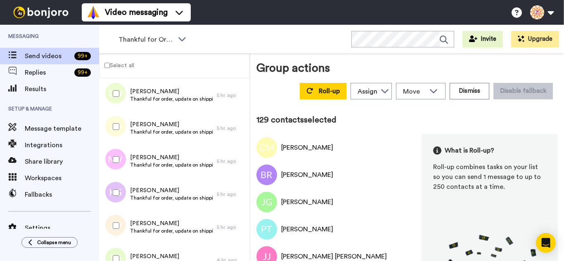
scroll to position [4208, 0]
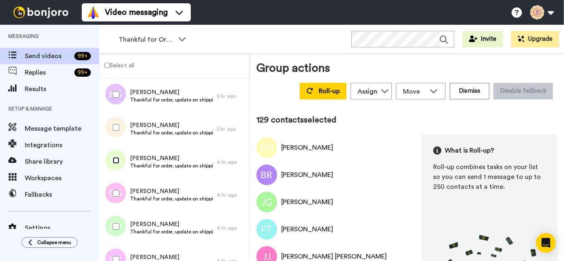
click at [116, 172] on div at bounding box center [114, 160] width 30 height 29
click at [116, 200] on div at bounding box center [114, 193] width 30 height 29
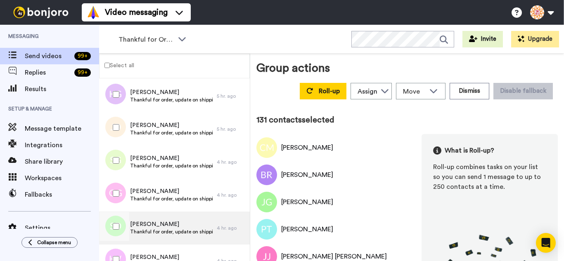
click at [117, 227] on div at bounding box center [114, 226] width 30 height 29
click at [119, 243] on div at bounding box center [113, 228] width 25 height 33
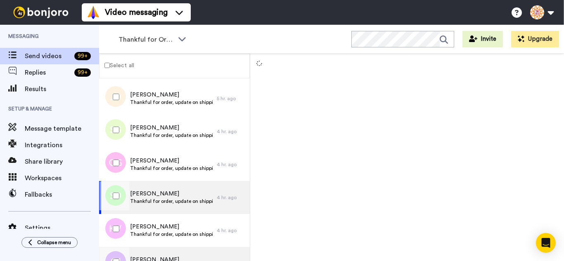
scroll to position [4332, 0]
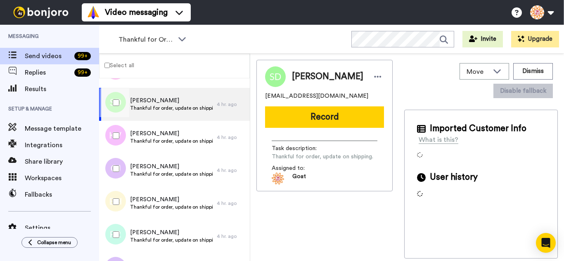
click at [113, 149] on div at bounding box center [114, 135] width 30 height 29
click at [114, 175] on div at bounding box center [114, 168] width 30 height 29
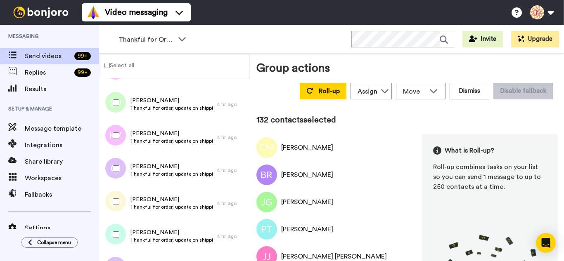
click at [121, 215] on div at bounding box center [114, 201] width 30 height 29
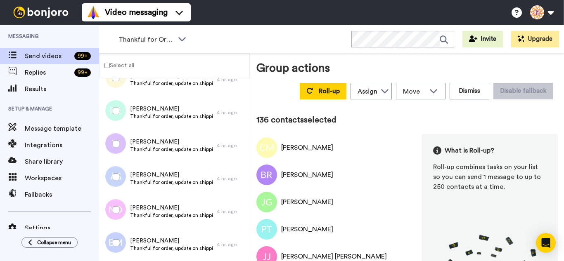
click at [123, 147] on div at bounding box center [114, 144] width 30 height 29
click at [123, 172] on div at bounding box center [114, 177] width 30 height 29
click at [124, 196] on div "Natasha Deen Thankful for order, update on shipping. 4 hr. ago" at bounding box center [174, 211] width 151 height 33
click at [118, 215] on div at bounding box center [114, 210] width 30 height 29
click at [118, 240] on div at bounding box center [114, 243] width 30 height 29
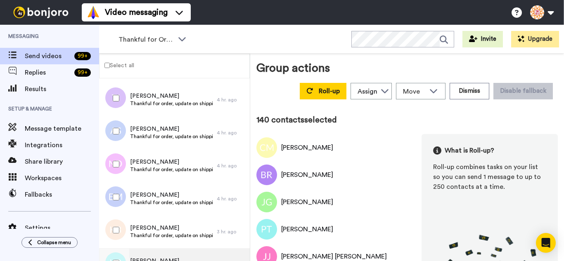
scroll to position [4579, 0]
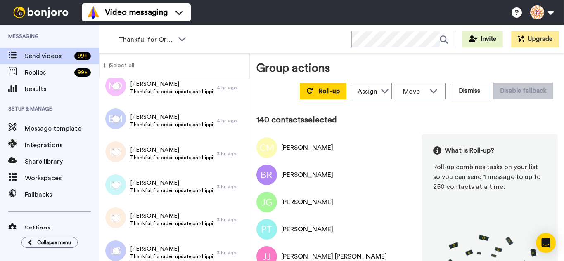
click at [114, 159] on div at bounding box center [114, 152] width 30 height 29
click at [111, 180] on div at bounding box center [114, 185] width 30 height 29
click at [111, 208] on div at bounding box center [114, 218] width 30 height 29
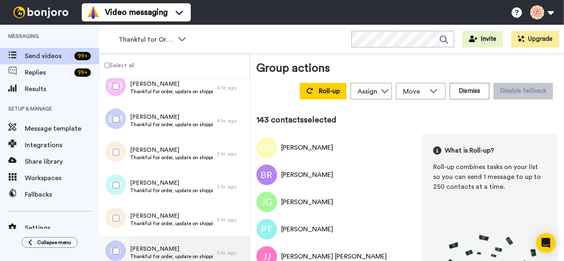
click at [114, 231] on div at bounding box center [114, 218] width 30 height 29
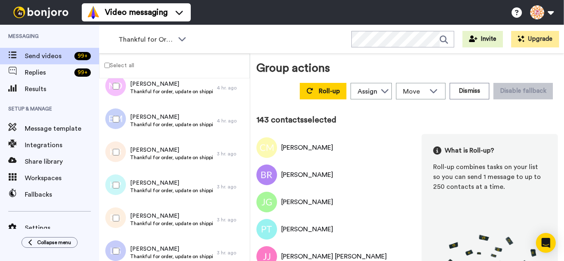
click at [125, 214] on div at bounding box center [114, 218] width 30 height 29
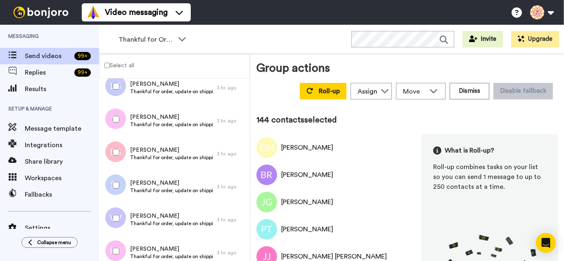
click at [115, 145] on div at bounding box center [114, 152] width 30 height 29
click at [119, 194] on div at bounding box center [114, 185] width 30 height 29
click at [120, 215] on div at bounding box center [114, 218] width 30 height 29
click at [121, 248] on div at bounding box center [114, 251] width 30 height 29
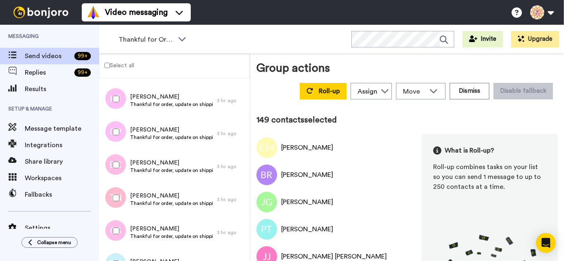
scroll to position [4910, 0]
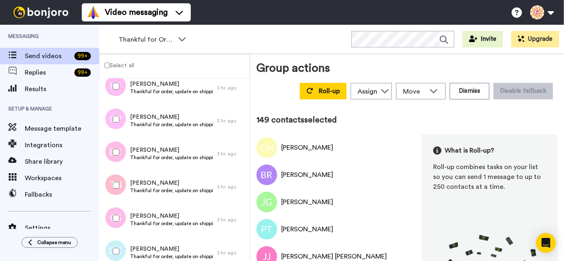
click at [117, 133] on div at bounding box center [114, 119] width 30 height 29
click at [119, 158] on div at bounding box center [114, 152] width 30 height 29
click at [116, 192] on div at bounding box center [114, 185] width 30 height 29
click at [116, 246] on div at bounding box center [114, 251] width 30 height 29
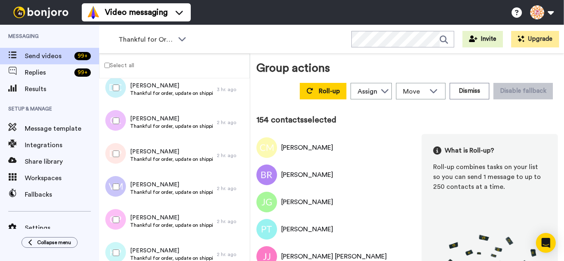
scroll to position [5075, 0]
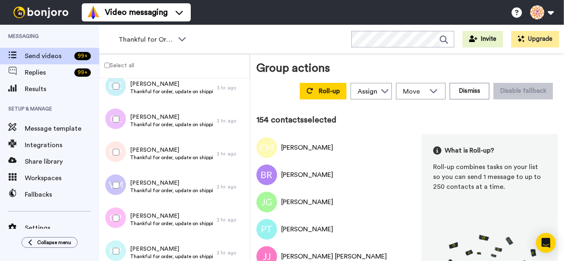
click at [111, 129] on div at bounding box center [114, 119] width 30 height 29
click at [111, 157] on div at bounding box center [114, 152] width 30 height 29
click at [118, 244] on div at bounding box center [114, 251] width 30 height 29
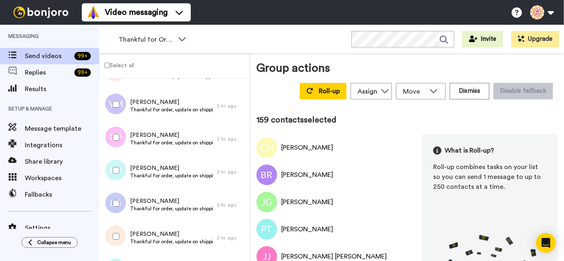
scroll to position [5157, 0]
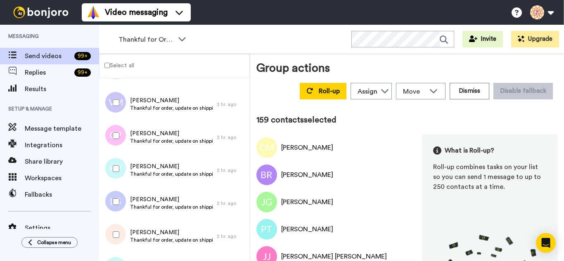
click at [122, 170] on div at bounding box center [114, 168] width 30 height 29
click at [303, 97] on button "Roll-up" at bounding box center [323, 91] width 47 height 17
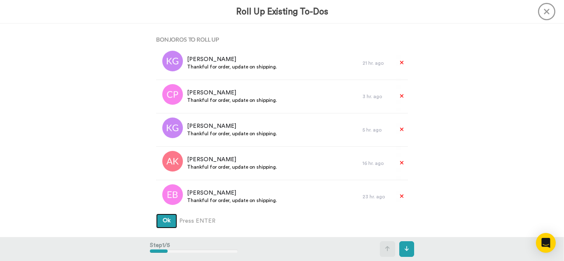
click at [156, 214] on button "Ok" at bounding box center [166, 221] width 21 height 15
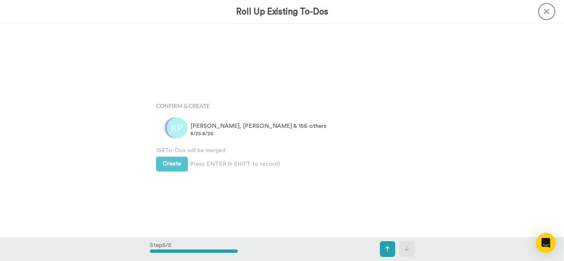
scroll to position [854, 0]
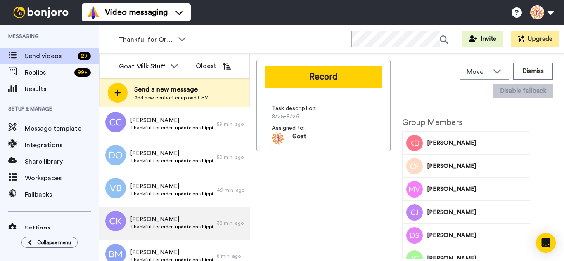
scroll to position [482, 0]
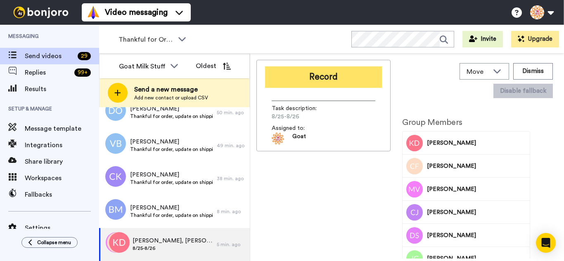
click at [301, 85] on button "Record" at bounding box center [323, 76] width 117 height 21
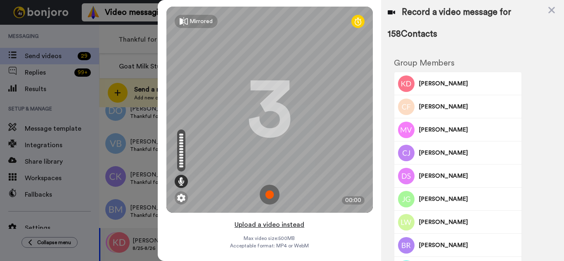
click at [294, 226] on button "Upload a video instead" at bounding box center [269, 225] width 75 height 11
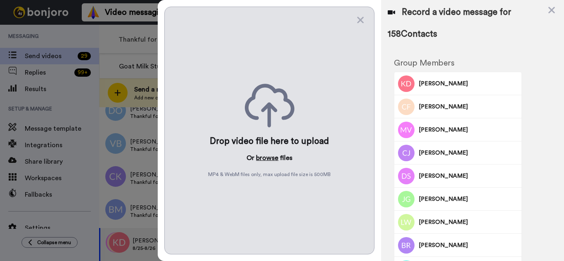
click at [266, 157] on button "browse" at bounding box center [267, 158] width 22 height 10
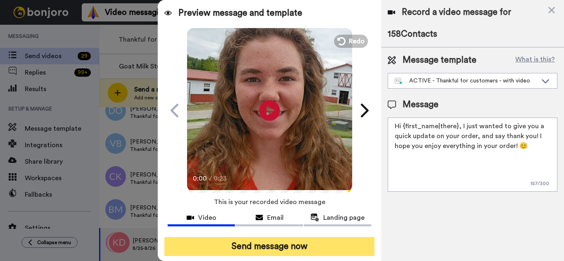
click at [300, 243] on button "Send message now" at bounding box center [269, 246] width 210 height 19
